Goal: Information Seeking & Learning: Learn about a topic

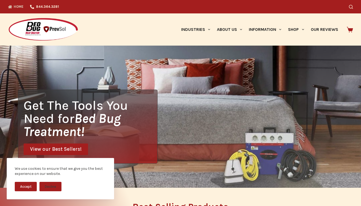
click at [134, 120] on h1 "Get The Tools You Need for Bed Bug Treatment!" at bounding box center [90, 118] width 133 height 39
click at [88, 121] on icon "Bed Bug Treatment!" at bounding box center [72, 125] width 97 height 28
click at [135, 121] on h1 "Get The Tools You Need for Bed Bug Treatment!" at bounding box center [90, 118] width 133 height 39
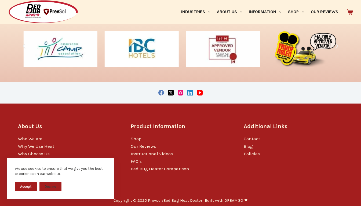
scroll to position [892, 0]
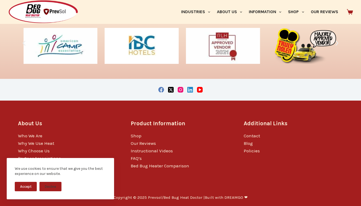
click at [188, 145] on li "Our Reviews" at bounding box center [180, 143] width 99 height 8
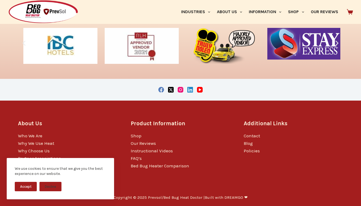
click at [85, 98] on div at bounding box center [180, 90] width 325 height 22
click at [109, 120] on h3 "About Us" at bounding box center [67, 123] width 99 height 8
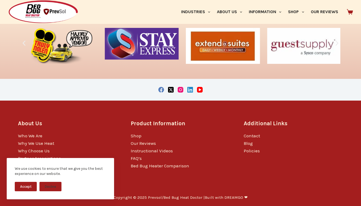
click at [94, 45] on img "1 / 10" at bounding box center [60, 46] width 74 height 36
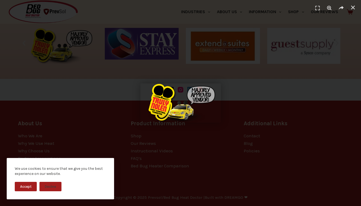
click at [111, 56] on div "1 / 1" at bounding box center [180, 103] width 323 height 168
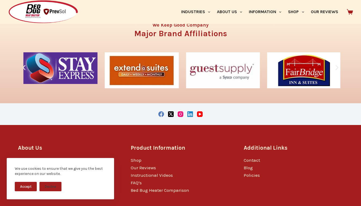
scroll to position [866, 0]
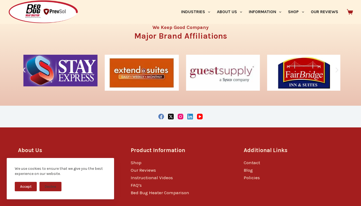
click at [114, 63] on img "3 / 10" at bounding box center [142, 73] width 74 height 36
